Goal: Transaction & Acquisition: Purchase product/service

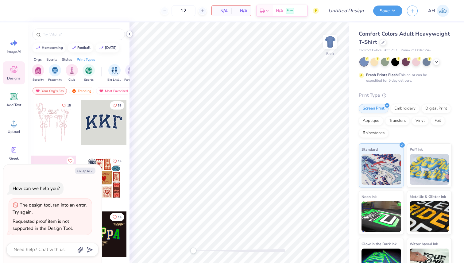
click at [128, 33] on icon at bounding box center [129, 34] width 5 height 5
type textarea "x"
click at [329, 45] on img at bounding box center [330, 41] width 25 height 25
type textarea "x"
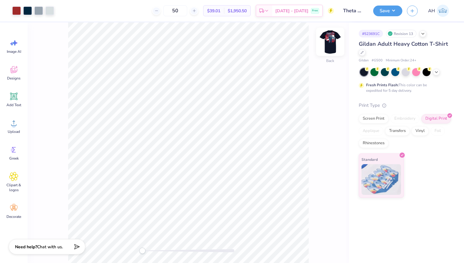
click at [327, 41] on img at bounding box center [330, 41] width 25 height 25
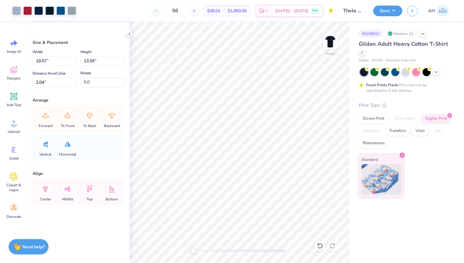
type input "13.84"
type input "14.98"
type input "0.50"
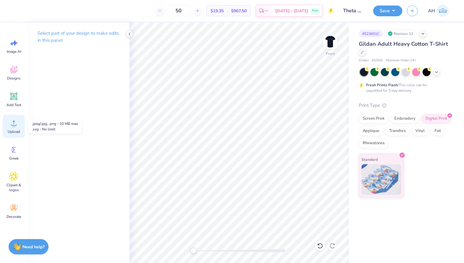
click at [14, 128] on div "Upload" at bounding box center [14, 126] width 22 height 23
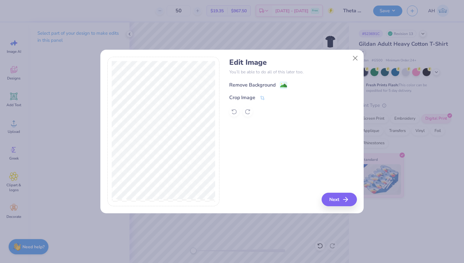
click at [281, 83] on image at bounding box center [283, 85] width 7 height 7
click at [336, 200] on button "Next" at bounding box center [340, 200] width 35 height 14
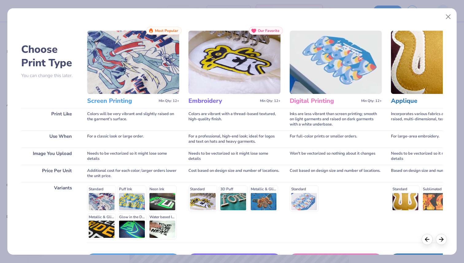
scroll to position [43, 0]
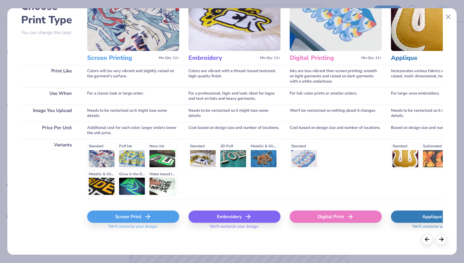
click at [121, 218] on div "Screen Print" at bounding box center [133, 217] width 92 height 12
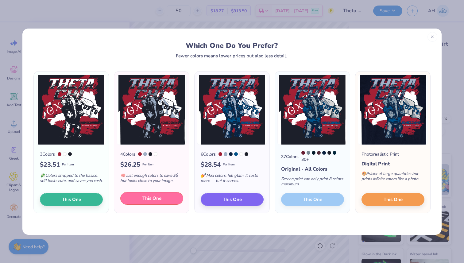
click at [137, 198] on button "This One" at bounding box center [151, 198] width 63 height 13
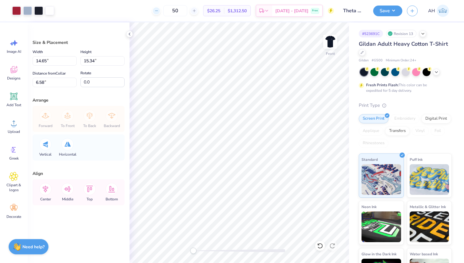
click at [159, 13] on icon at bounding box center [156, 11] width 4 height 4
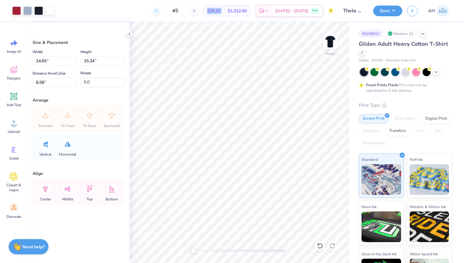
click at [159, 13] on icon at bounding box center [156, 11] width 4 height 4
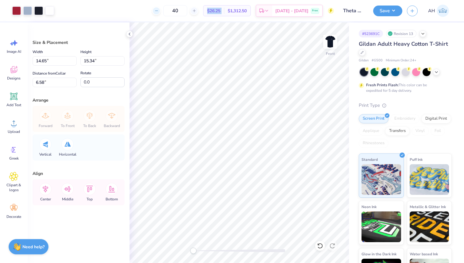
click at [159, 13] on icon at bounding box center [156, 11] width 4 height 4
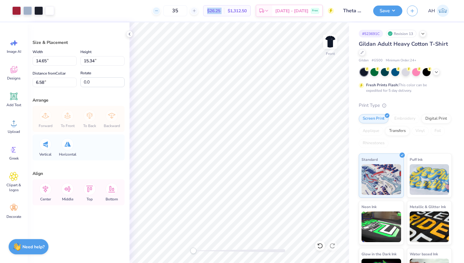
click at [159, 13] on icon at bounding box center [156, 11] width 4 height 4
click at [170, 13] on div "32 $26.25 Per Item $1,312.50 Total Est. Delivery [DATE] - [DATE] Free" at bounding box center [196, 10] width 275 height 21
click at [160, 12] on div at bounding box center [156, 11] width 8 height 8
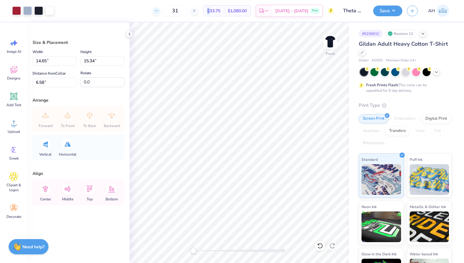
click at [159, 12] on icon at bounding box center [156, 11] width 4 height 4
type input "30"
click at [332, 40] on img at bounding box center [330, 41] width 25 height 25
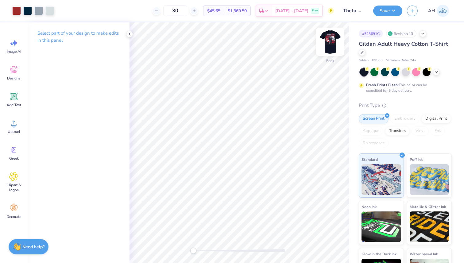
click at [329, 44] on img at bounding box center [330, 41] width 25 height 25
